Goal: Information Seeking & Learning: Learn about a topic

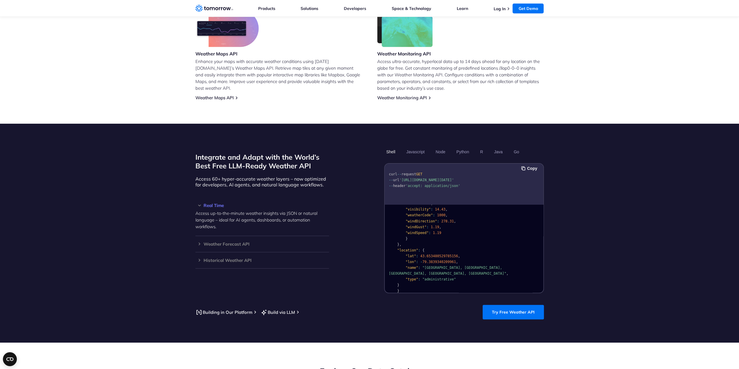
scroll to position [87, 0]
click at [411, 248] on span ""windDirection"" at bounding box center [420, 250] width 31 height 4
click at [412, 254] on span ""windGust"" at bounding box center [415, 256] width 21 height 4
click at [413, 254] on span ""windGust"" at bounding box center [415, 256] width 21 height 4
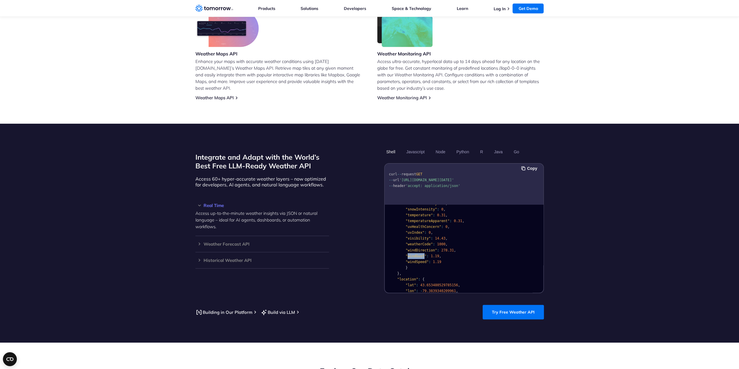
click at [409, 252] on div at bounding box center [409, 252] width 0 height 0
click at [414, 260] on span ""windSpeed"" at bounding box center [416, 262] width 23 height 4
click at [482, 224] on pre "{ "data" : { "time" : "2023-02-14T13:53:00Z" , "values" : { "cloudBase" : null …" at bounding box center [464, 222] width 158 height 207
click at [419, 225] on span ""uvHealthConcern"" at bounding box center [423, 227] width 36 height 4
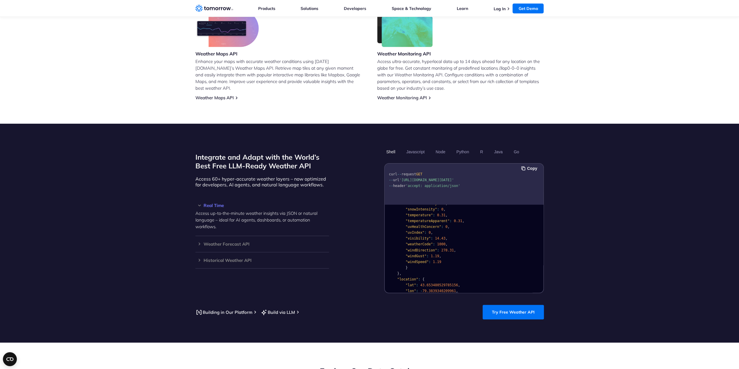
click at [475, 223] on pre "{ "data" : { "time" : "2023-02-14T13:53:00Z" , "values" : { "cloudBase" : null …" at bounding box center [464, 222] width 158 height 207
click at [423, 213] on span ""precipitationProbability"" at bounding box center [432, 215] width 55 height 4
click at [419, 211] on div at bounding box center [419, 211] width 0 height 0
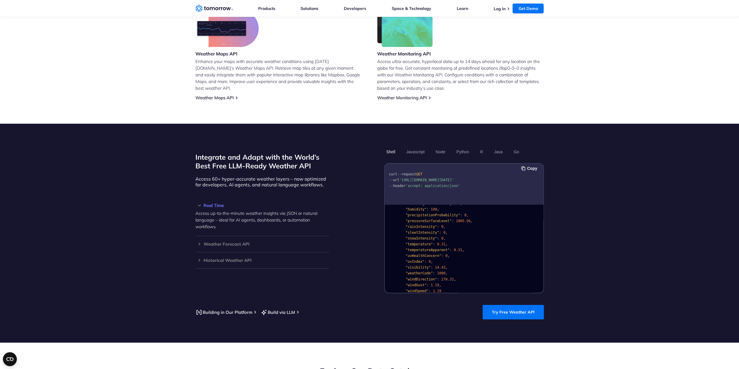
click at [517, 224] on pre "{ "data" : { "time" : "2023-02-14T13:53:00Z" , "values" : { "cloudBase" : null …" at bounding box center [464, 251] width 158 height 207
click at [414, 283] on span ""rainIntensity"" at bounding box center [420, 285] width 31 height 4
click at [410, 280] on div at bounding box center [410, 280] width 0 height 0
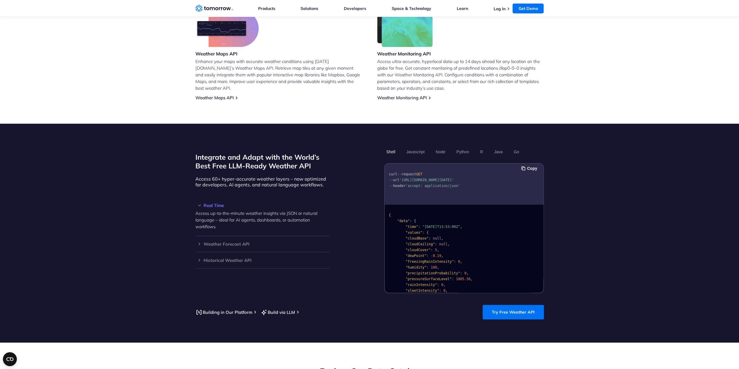
click at [494, 254] on pre "{ "data" : { "time" : "2023-02-14T13:53:00Z" , "values" : { "cloudBase" : null …" at bounding box center [464, 309] width 158 height 207
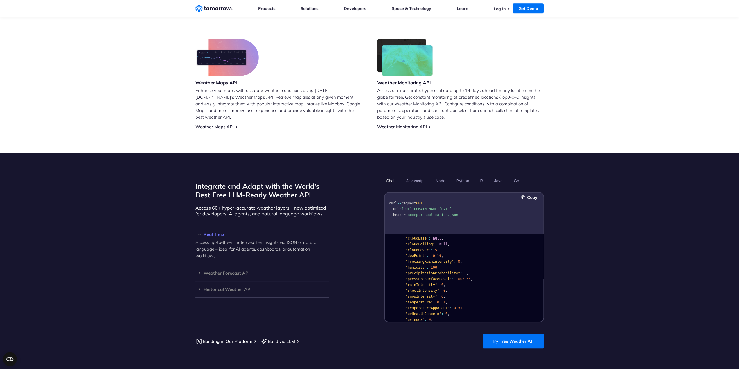
scroll to position [348, 0]
click at [495, 9] on link "Log In" at bounding box center [499, 8] width 12 height 5
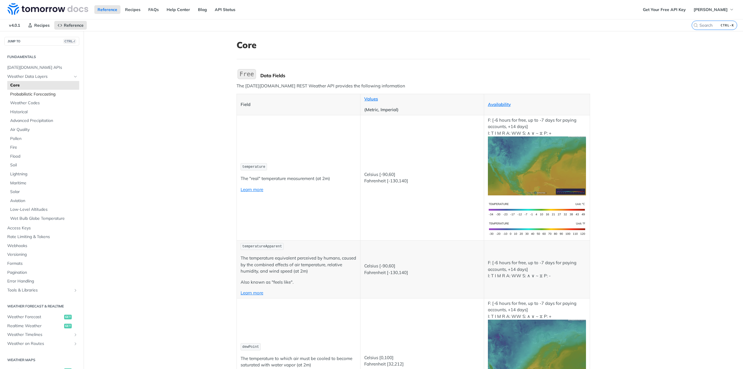
click at [41, 93] on span "Probabilistic Forecasting" at bounding box center [44, 94] width 68 height 6
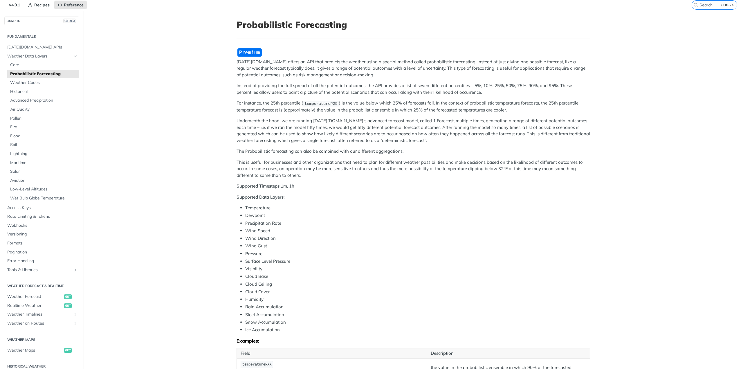
scroll to position [29, 0]
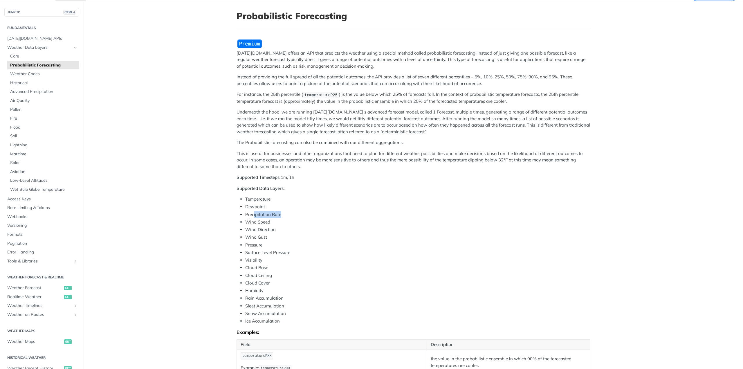
drag, startPoint x: 251, startPoint y: 213, endPoint x: 280, endPoint y: 215, distance: 29.1
click at [279, 214] on li "Precipitation Rate" at bounding box center [417, 214] width 345 height 7
click at [300, 264] on li "Cloud Base" at bounding box center [417, 267] width 345 height 7
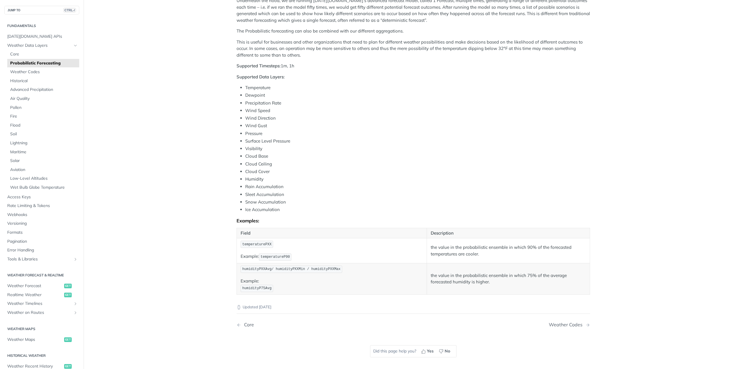
scroll to position [145, 0]
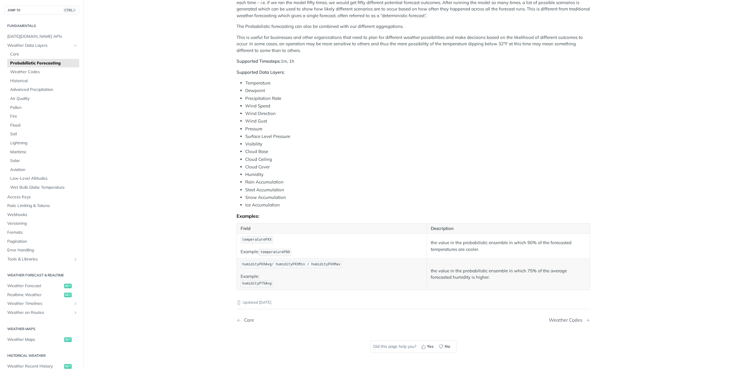
click at [285, 227] on p "Field" at bounding box center [332, 228] width 182 height 7
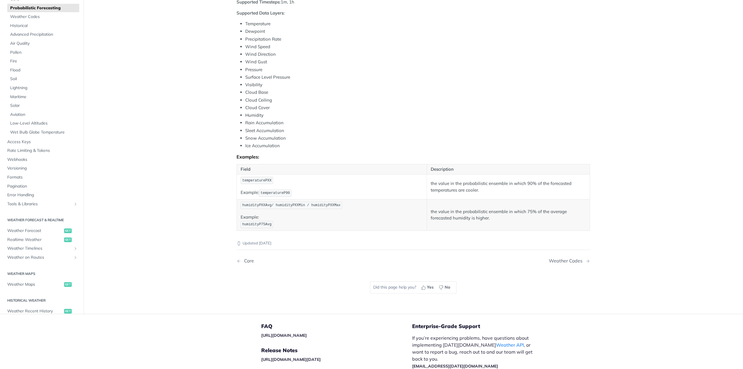
scroll to position [232, 0]
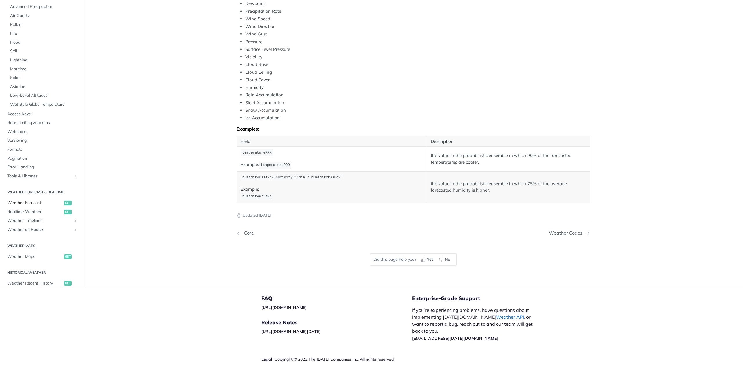
click at [35, 200] on span "Weather Forecast" at bounding box center [34, 203] width 55 height 6
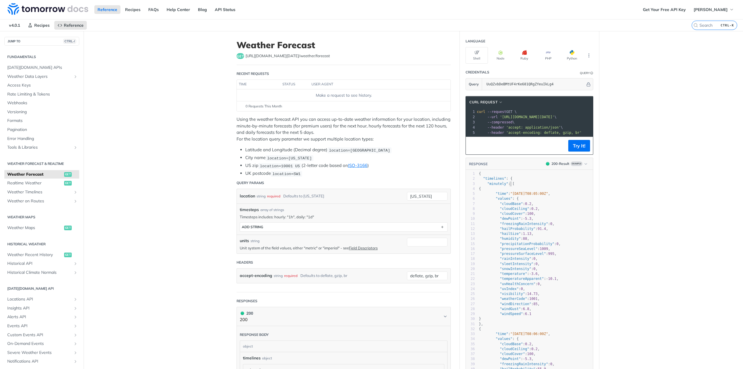
click at [507, 186] on span ""minutely" : [" at bounding box center [497, 184] width 36 height 4
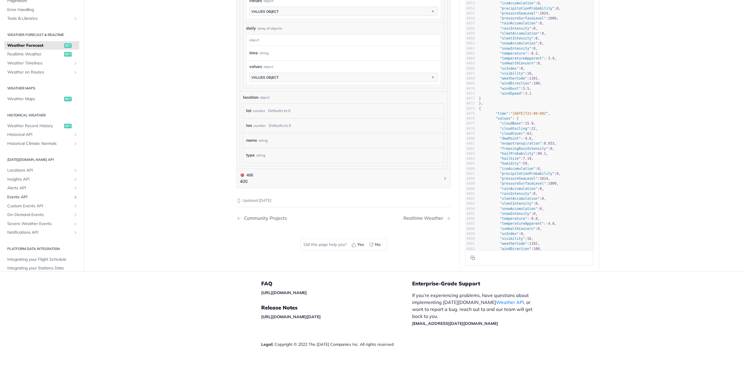
click at [26, 194] on span "Events API" at bounding box center [39, 197] width 64 height 6
